Goal: Navigation & Orientation: Find specific page/section

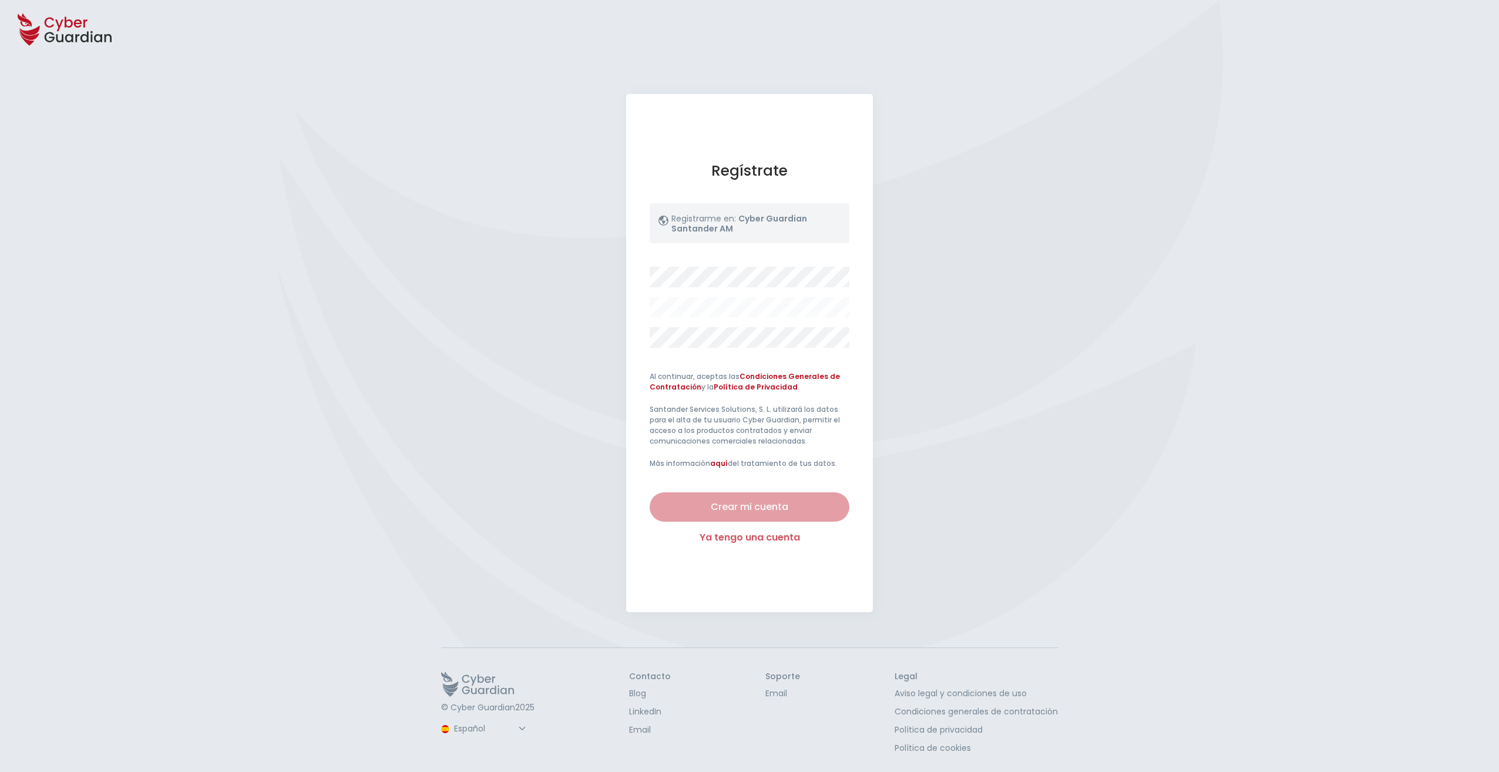
click at [727, 536] on link "Ya tengo una cuenta" at bounding box center [750, 537] width 200 height 14
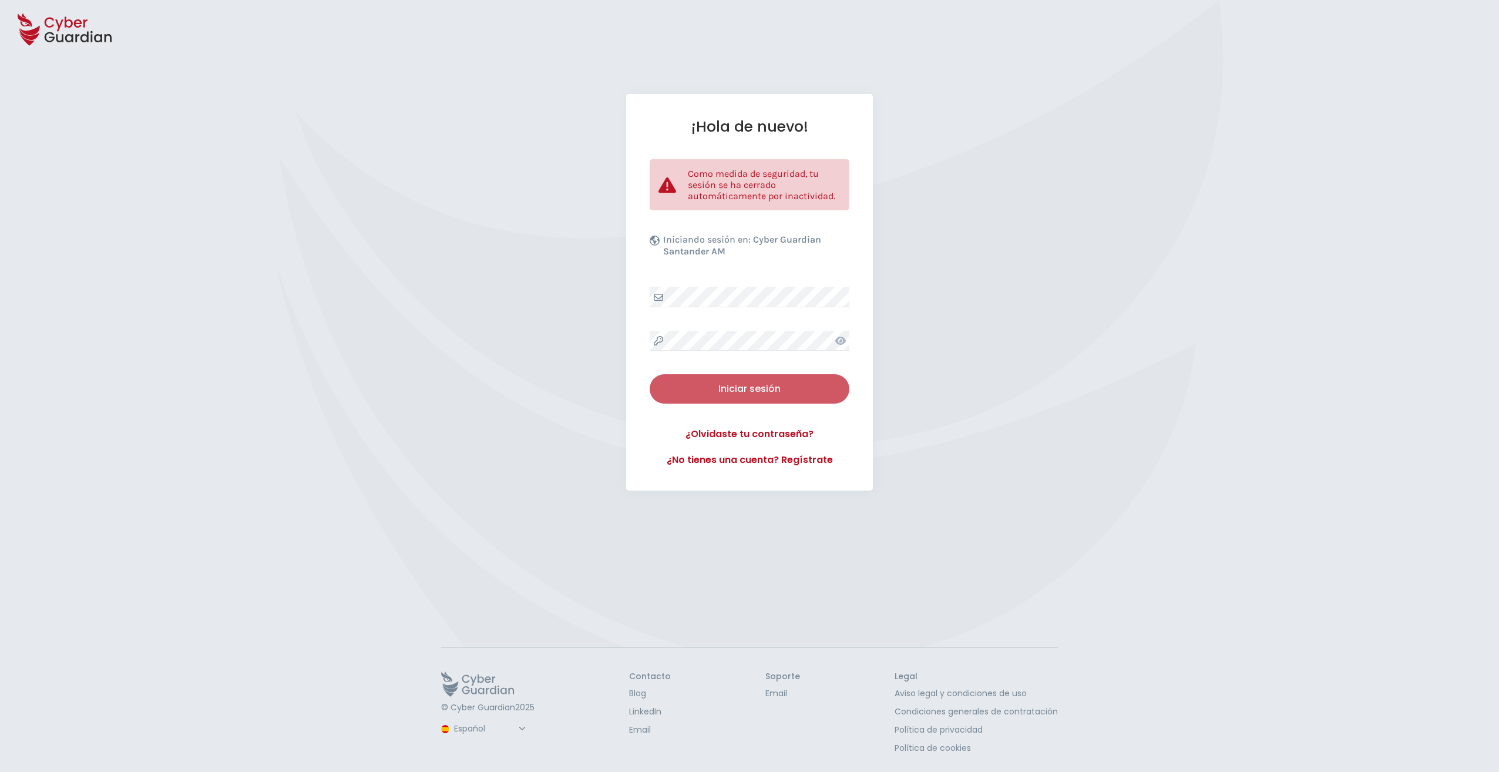
click at [772, 394] on div "Iniciar sesión" at bounding box center [749, 389] width 182 height 14
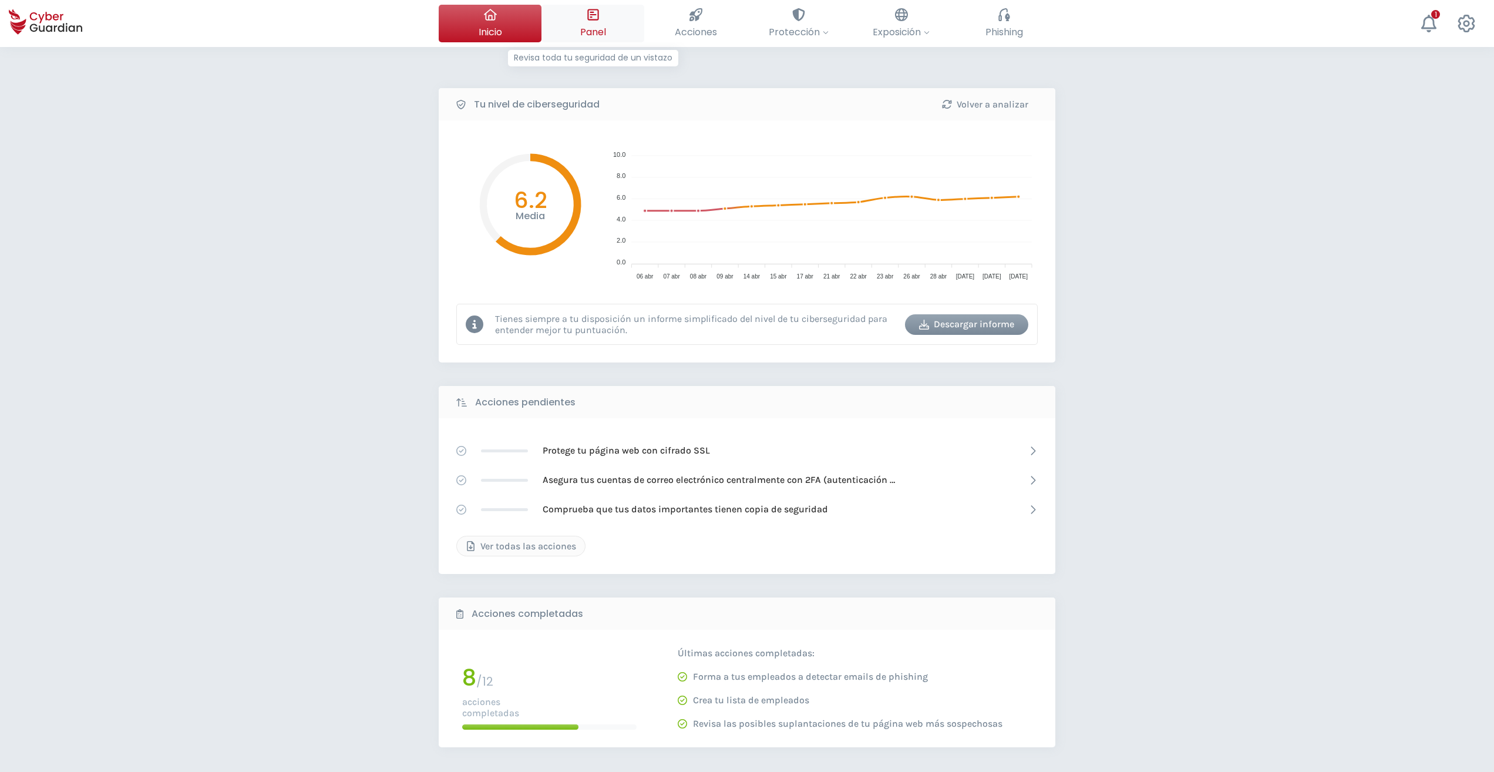
click at [596, 28] on span "Panel" at bounding box center [593, 32] width 26 height 15
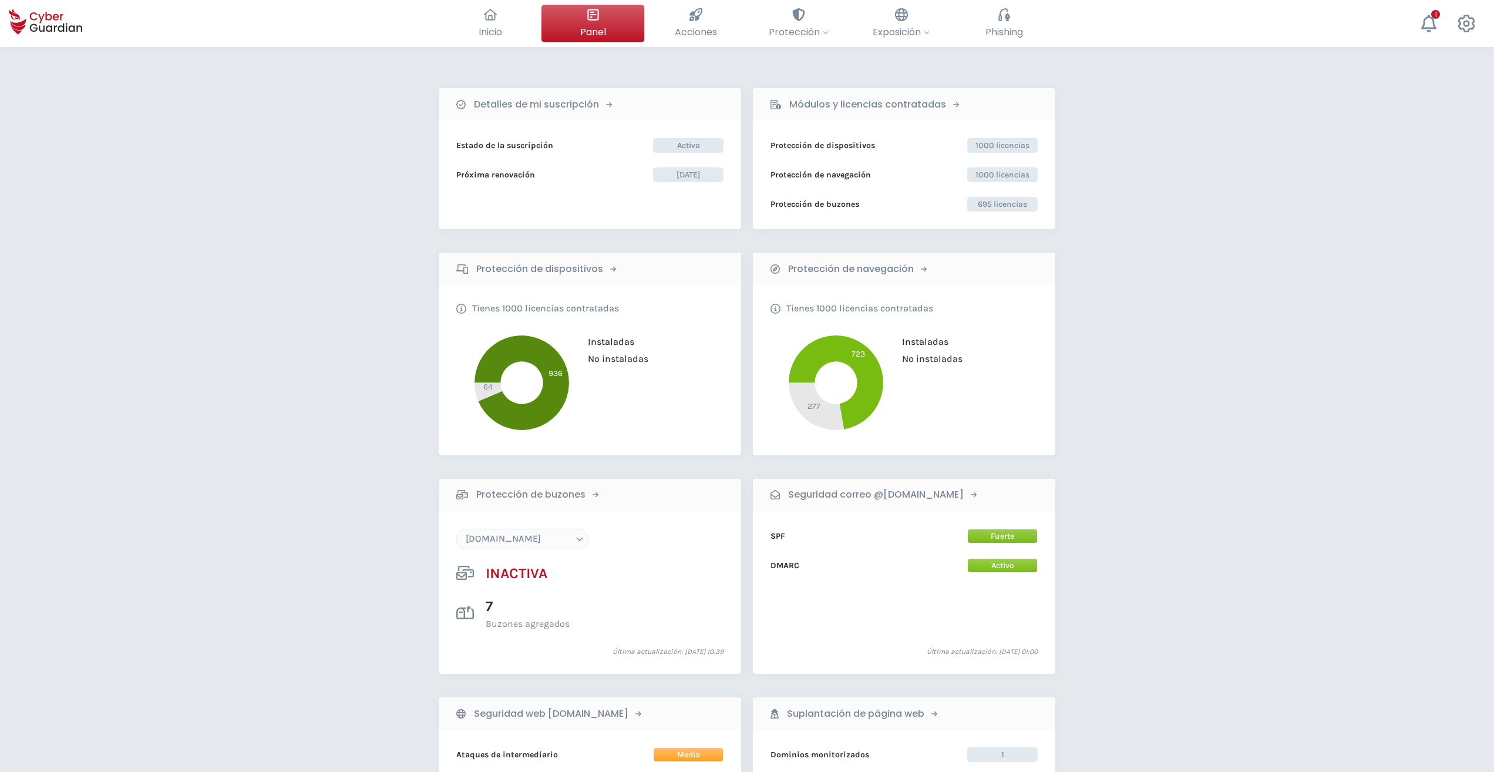
click at [560, 382] on icon at bounding box center [522, 382] width 95 height 95
click at [861, 368] on icon at bounding box center [836, 382] width 95 height 94
click at [544, 410] on icon at bounding box center [522, 382] width 95 height 95
click at [870, 372] on icon at bounding box center [836, 382] width 95 height 94
